Goal: Information Seeking & Learning: Answer question/provide support

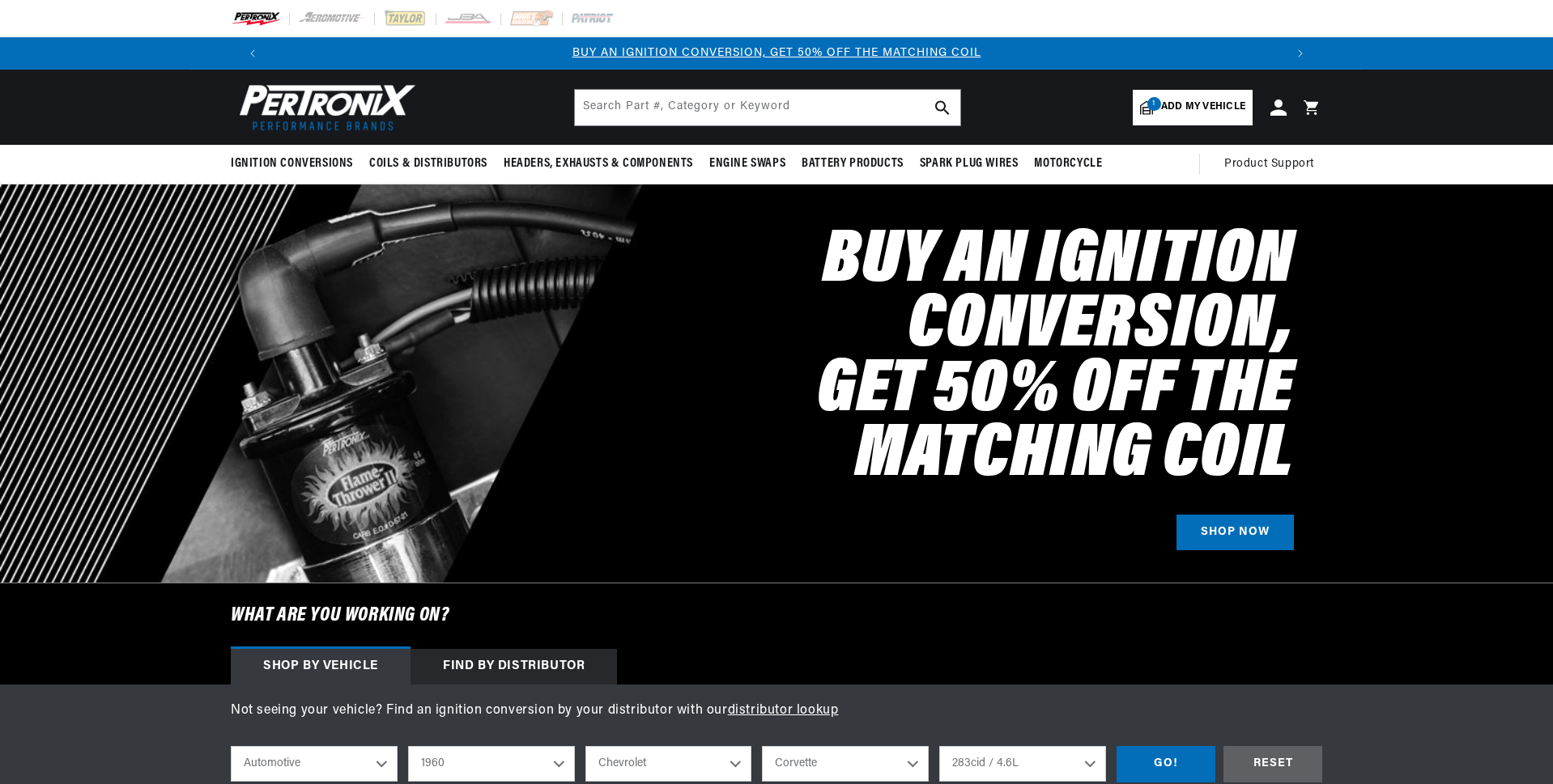
select select "1960"
select select "Chevrolet"
select select "Corvette"
select select "283cid-4.6L"
click at [1282, 162] on span "Product Support" at bounding box center [1269, 164] width 90 height 18
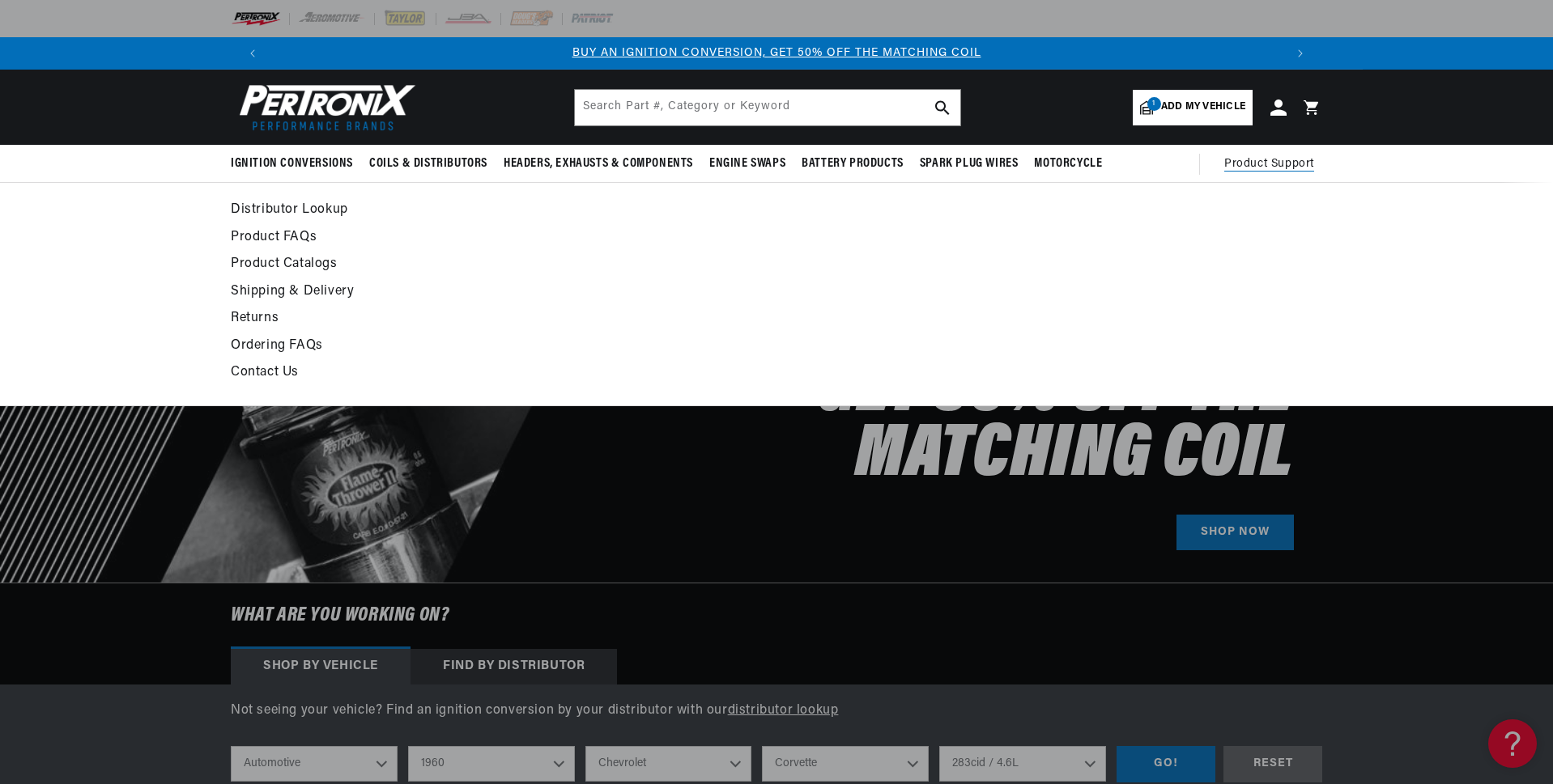
click at [293, 235] on link "Product FAQs" at bounding box center [629, 238] width 796 height 23
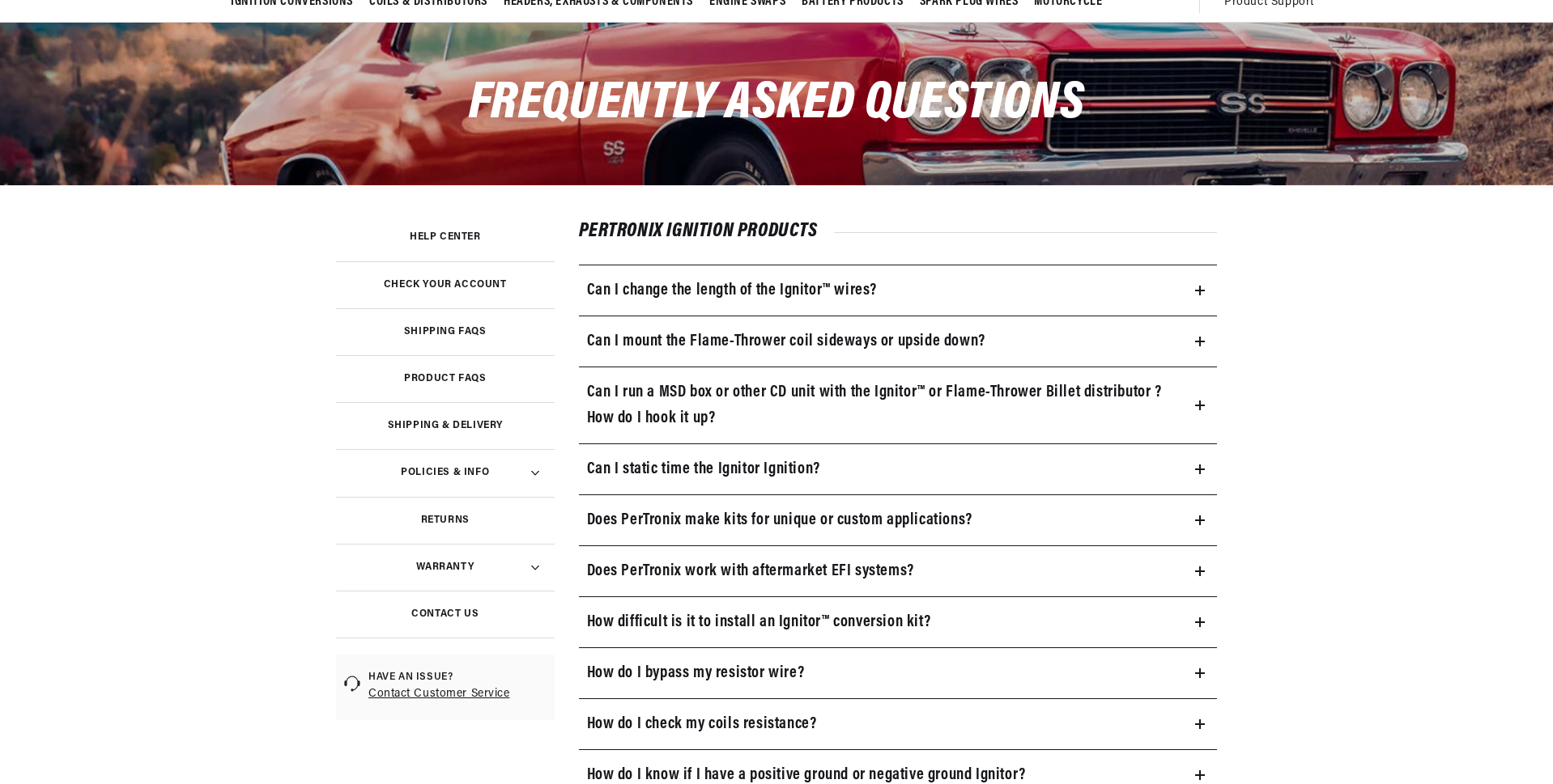
scroll to position [163, 0]
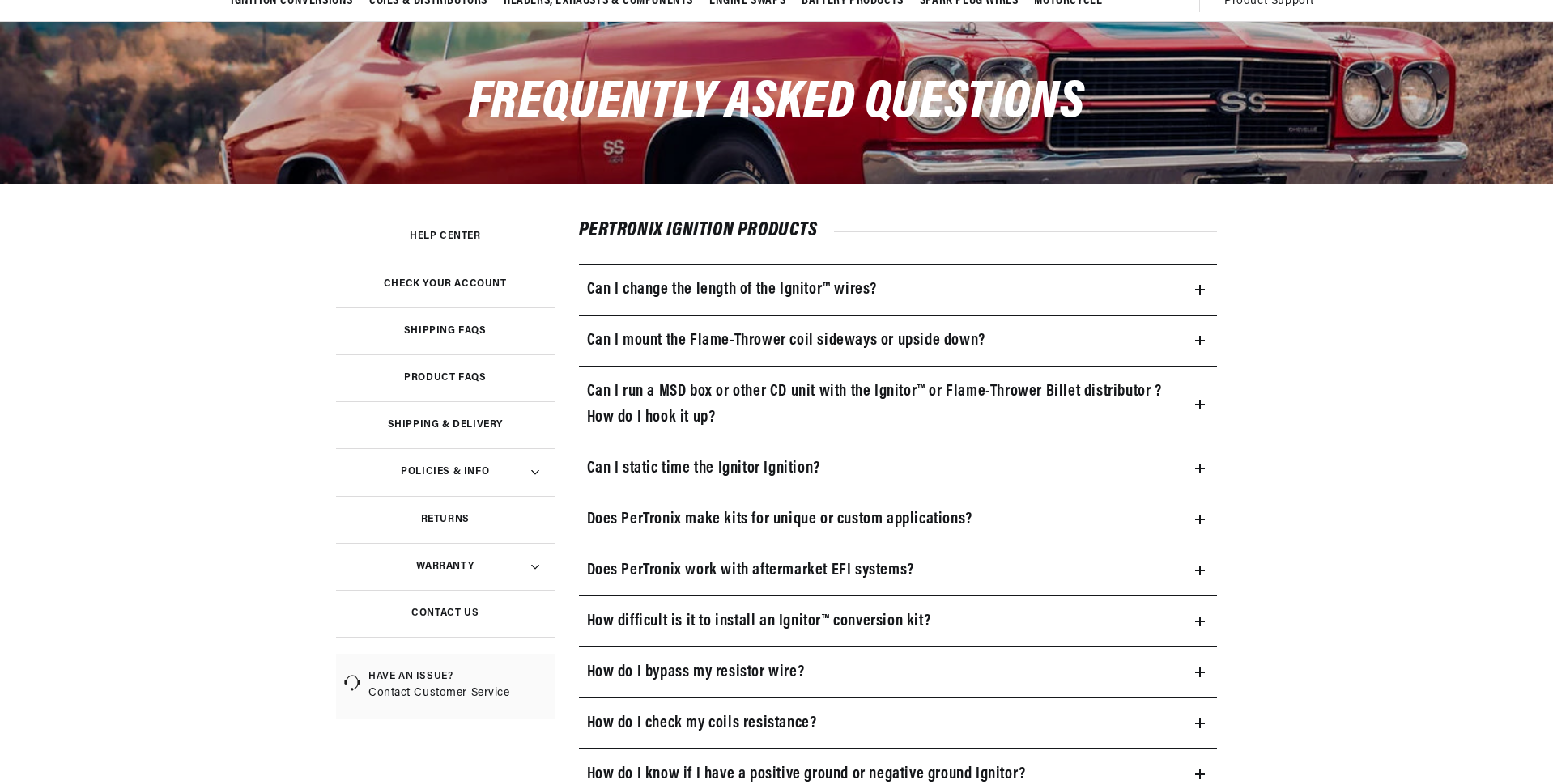
click at [717, 339] on h3 "Can I mount the Flame-Thrower coil sideways or upside down?" at bounding box center [786, 341] width 398 height 26
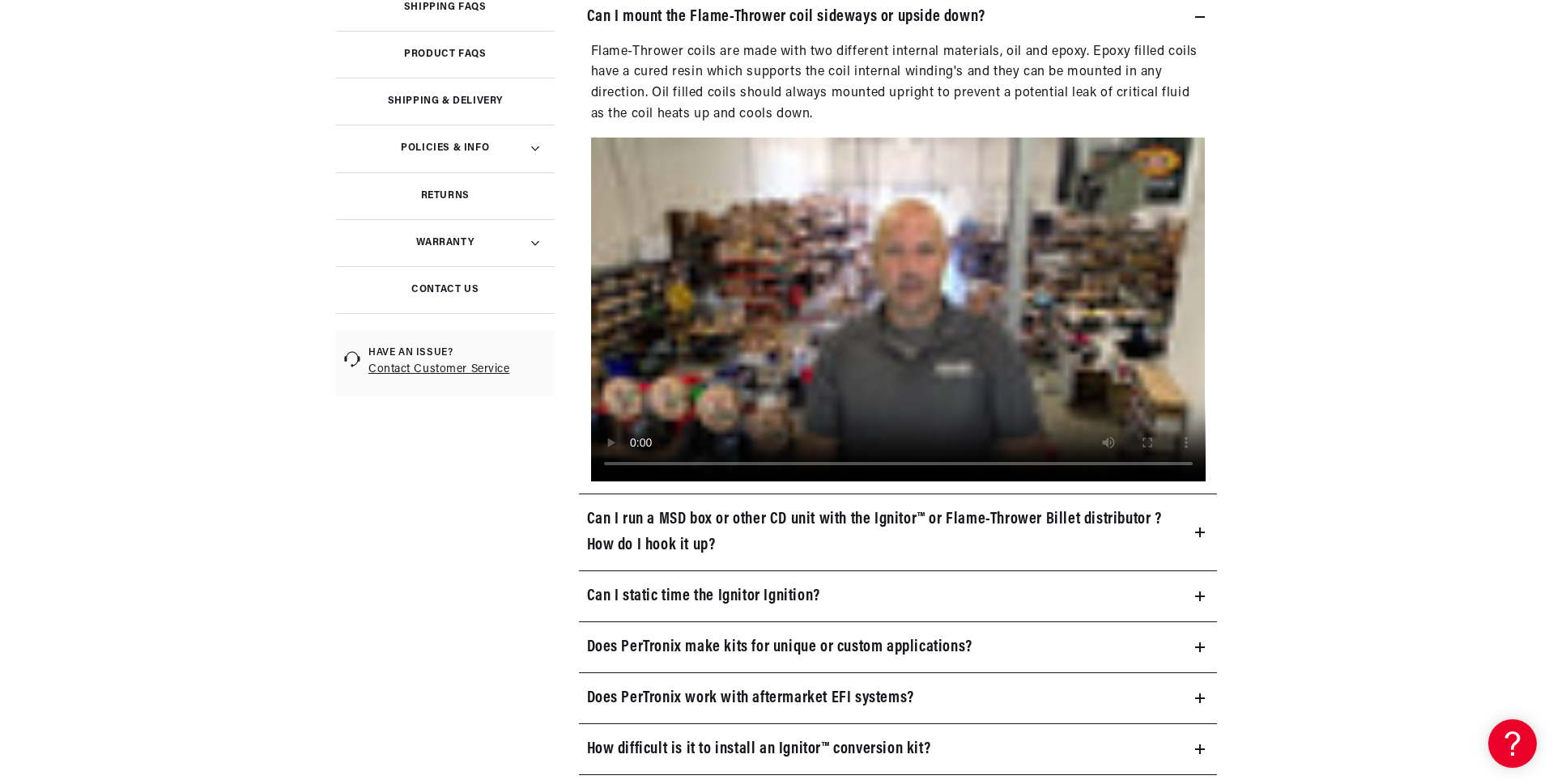
scroll to position [0, 2022]
